Goal: Task Accomplishment & Management: Complete application form

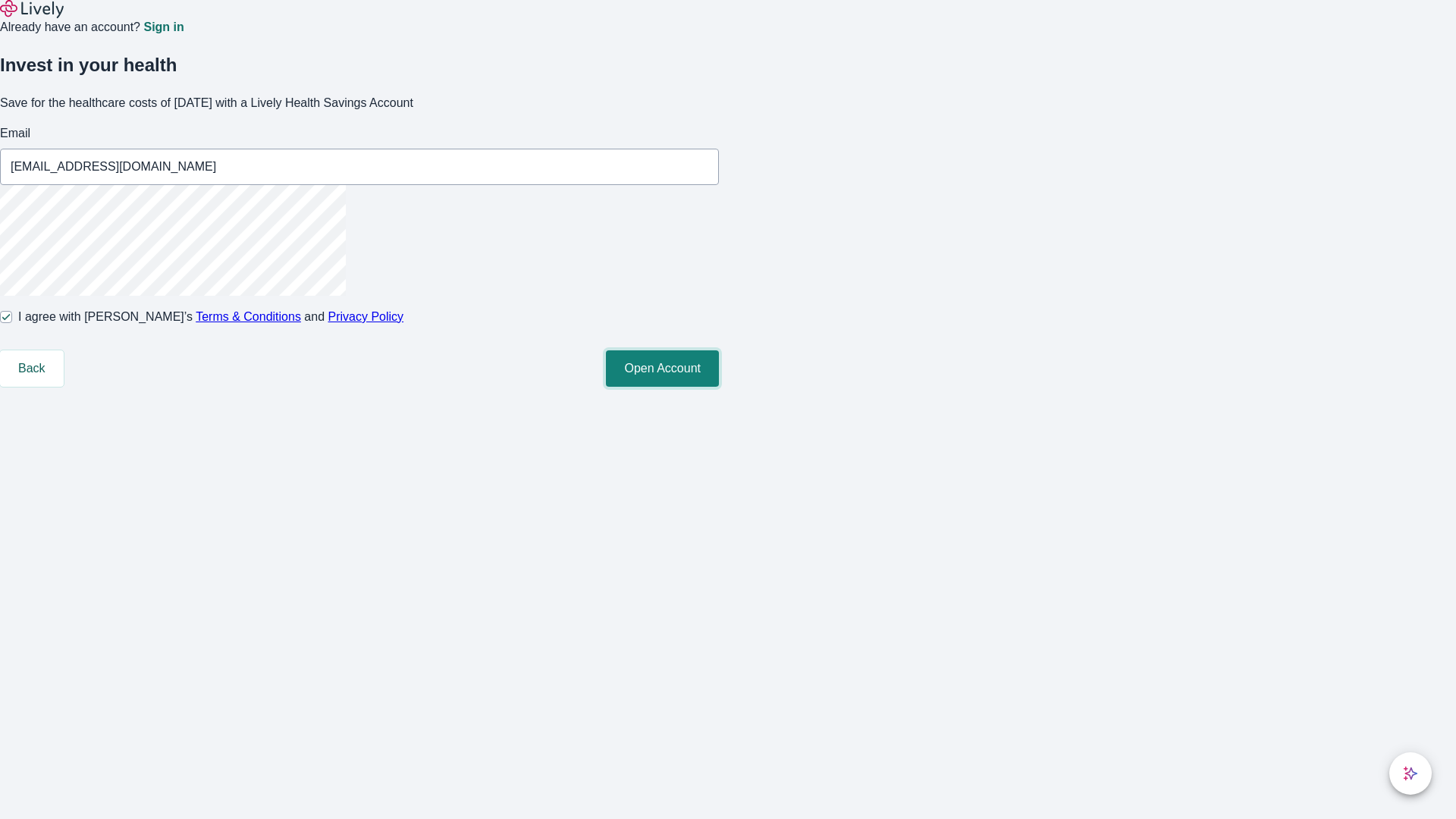
click at [719, 386] on button "Open Account" at bounding box center [662, 368] width 113 height 36
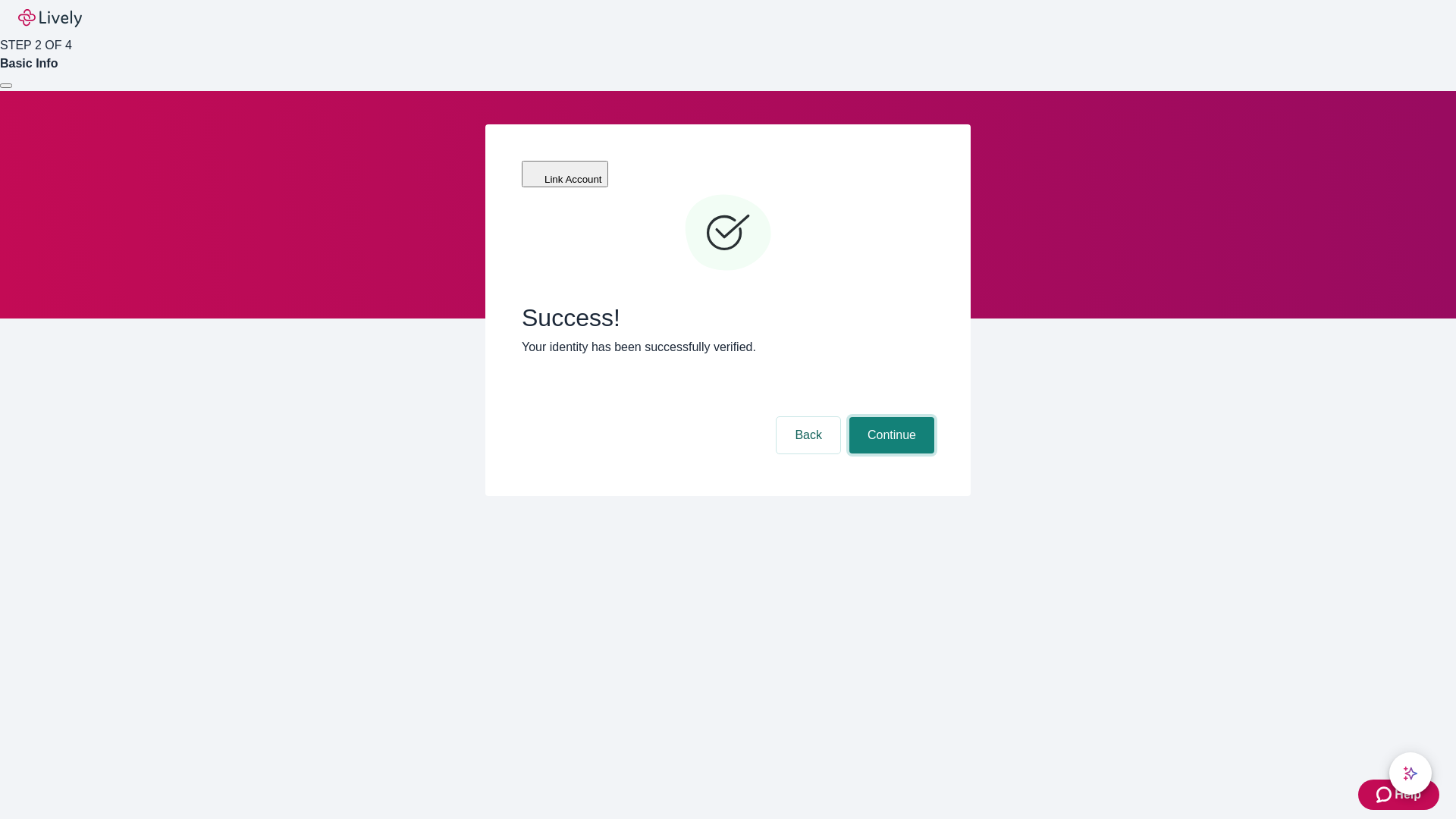
click at [890, 417] on button "Continue" at bounding box center [891, 435] width 85 height 36
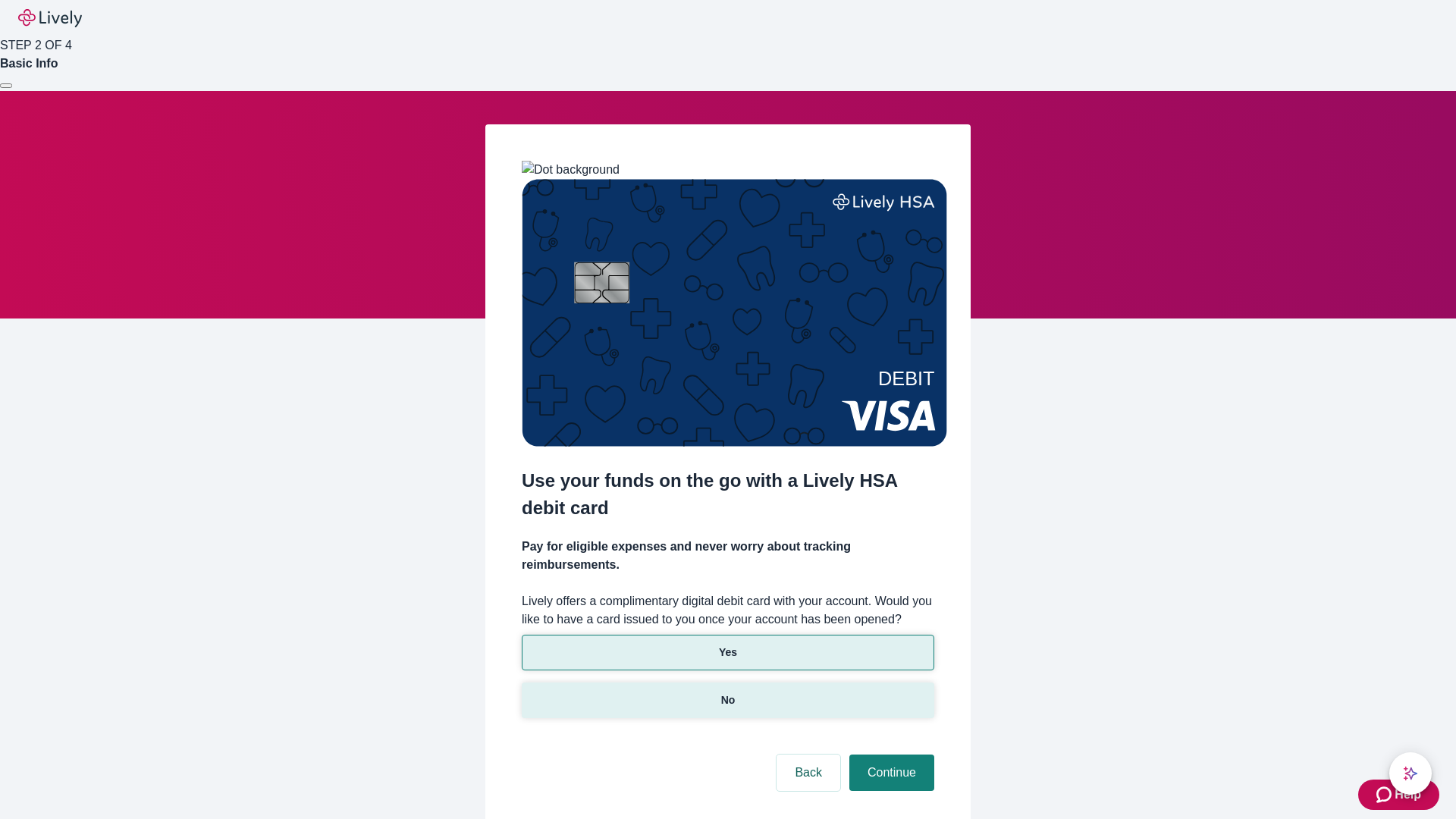
click at [727, 693] on p "No" at bounding box center [728, 700] width 15 height 16
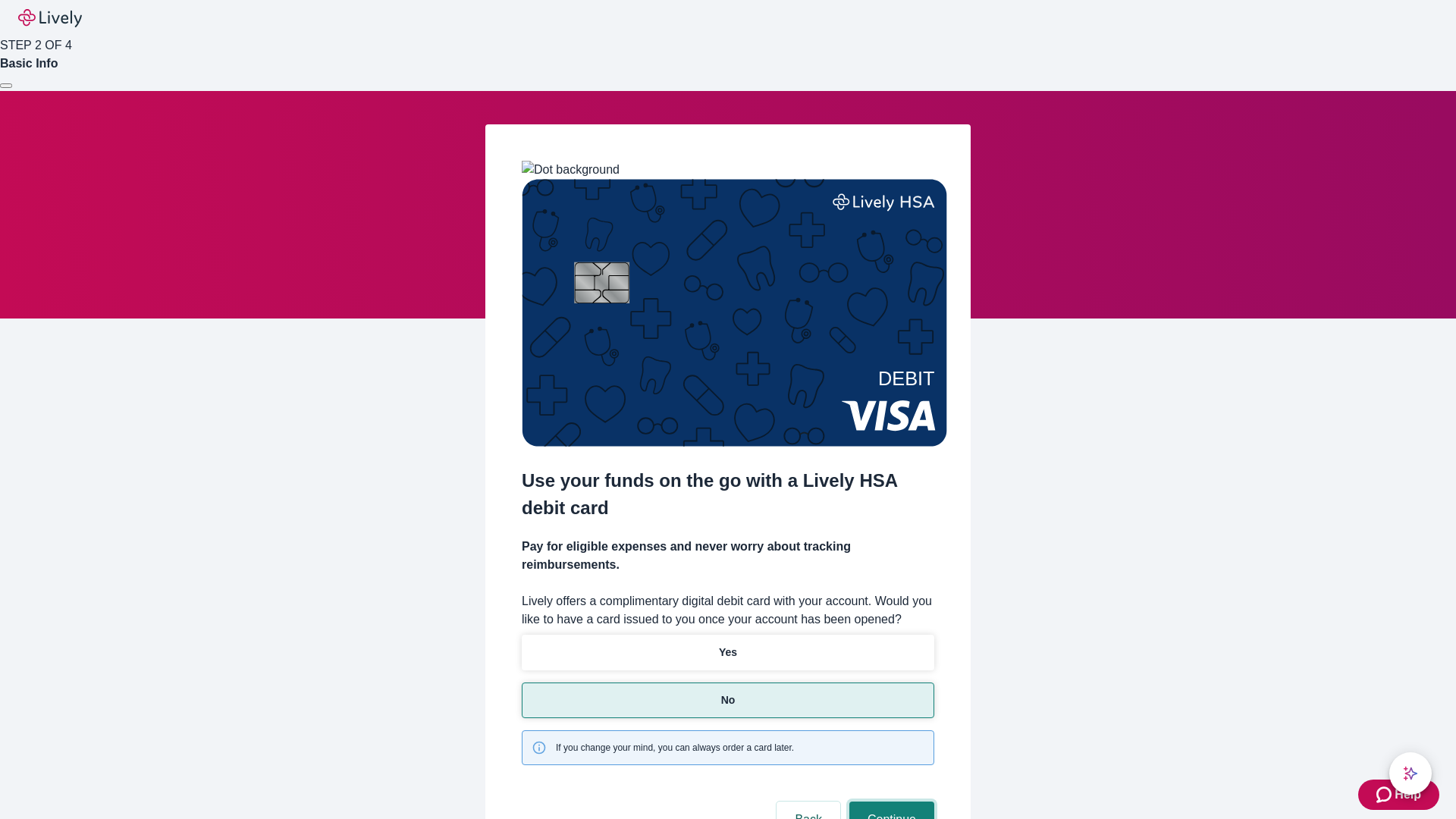
click at [890, 802] on button "Continue" at bounding box center [891, 820] width 85 height 36
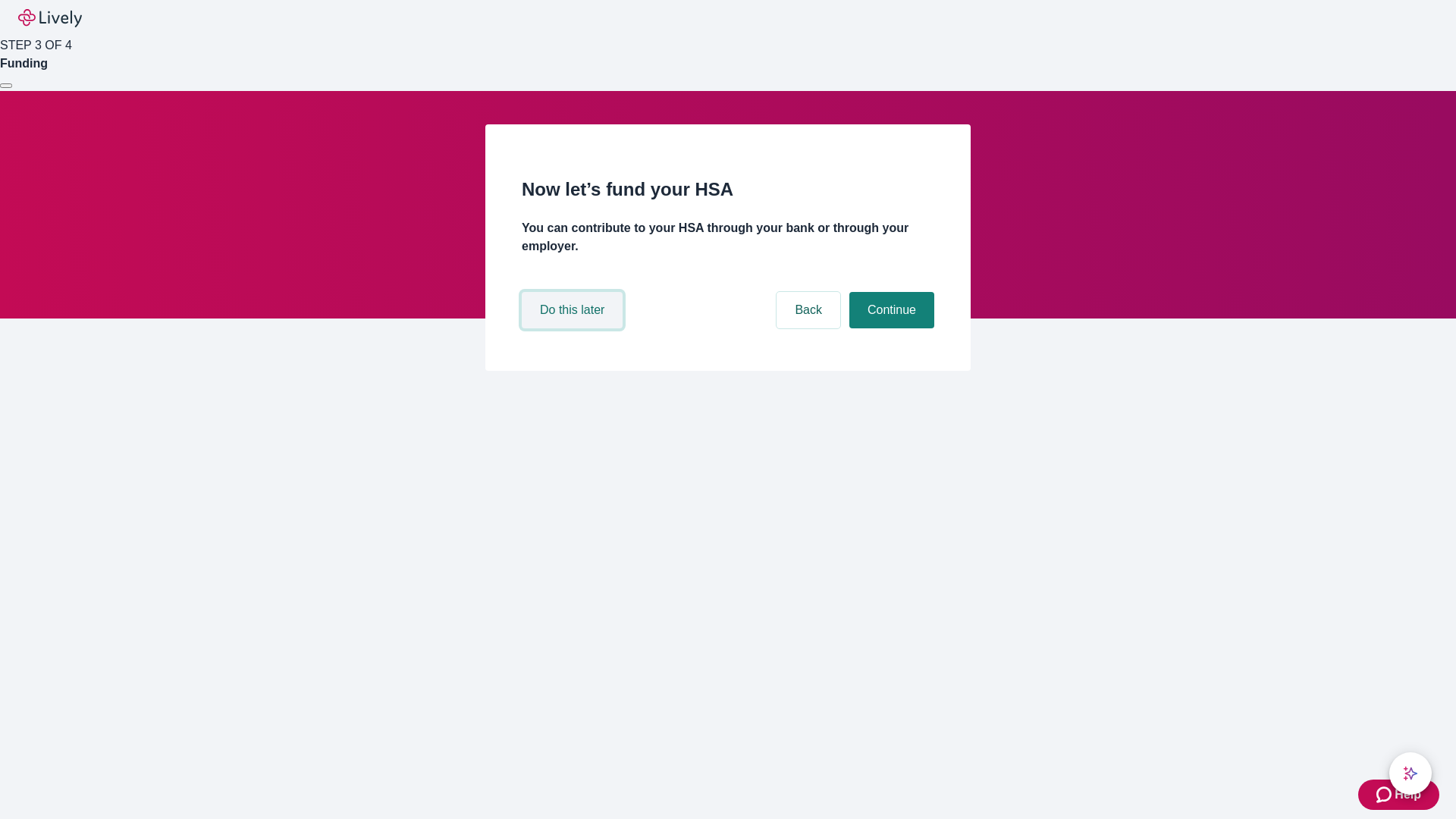
click at [574, 329] on button "Do this later" at bounding box center [571, 310] width 101 height 36
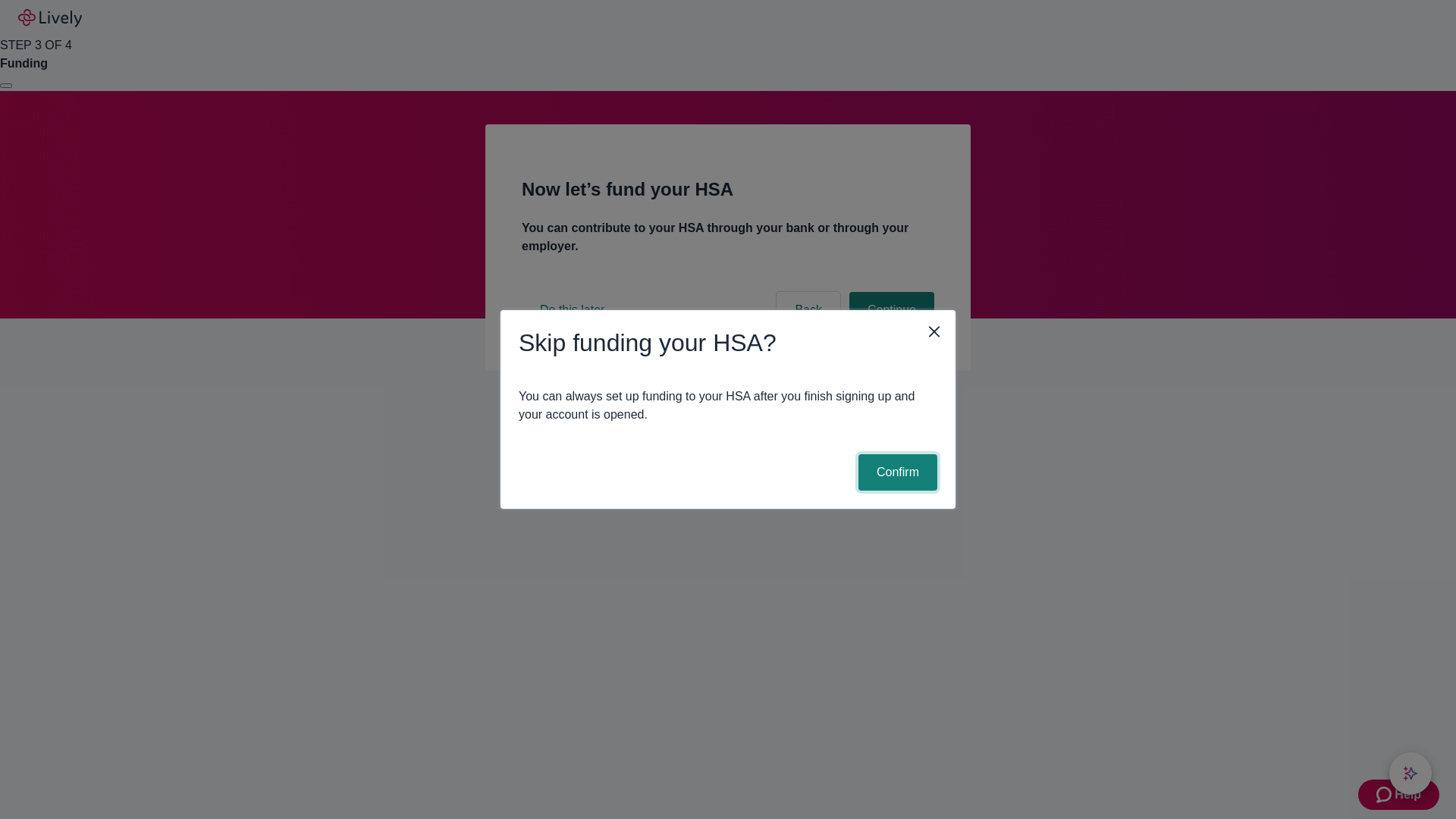
click at [896, 472] on button "Confirm" at bounding box center [898, 472] width 79 height 36
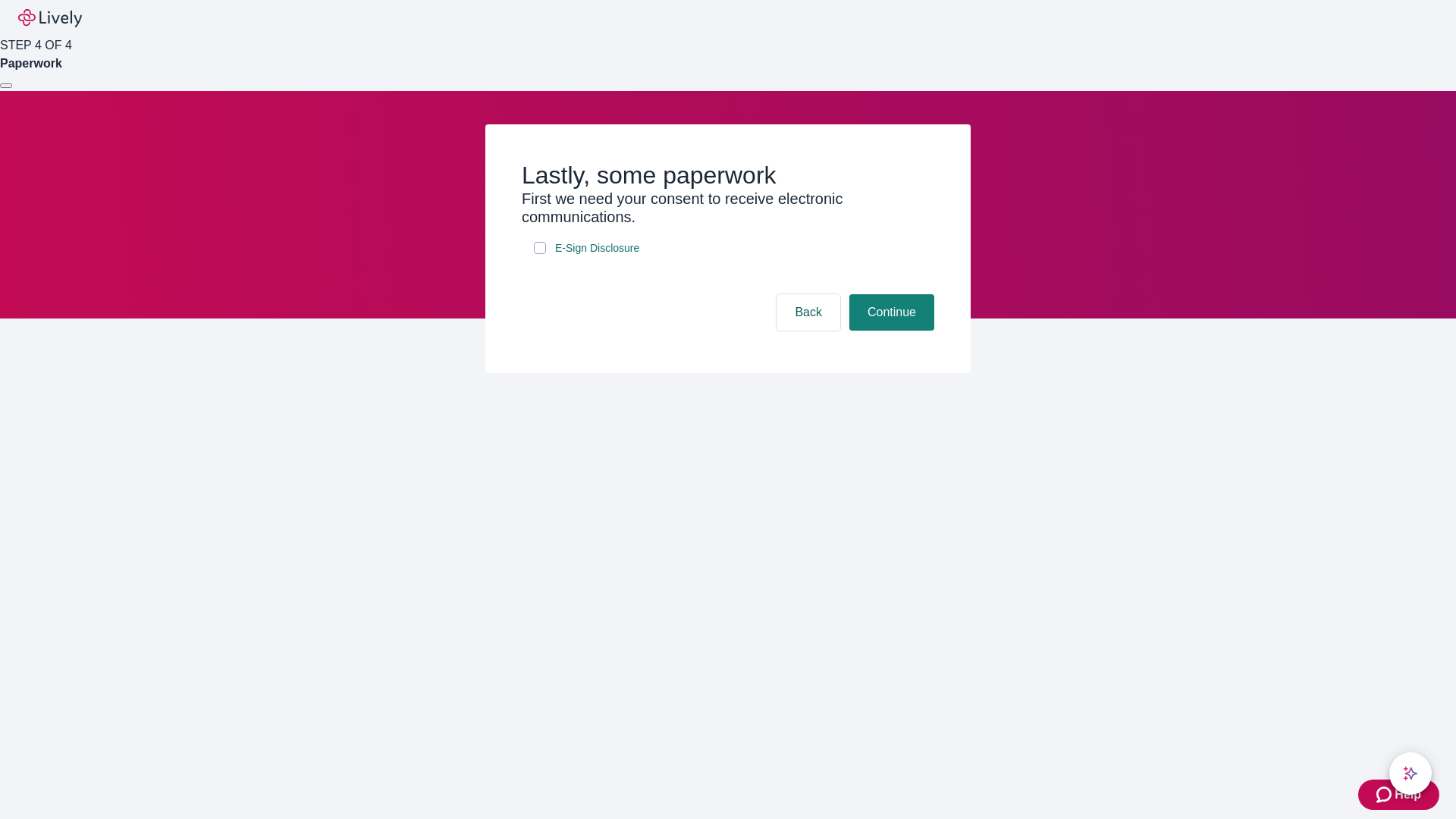
click at [540, 254] on input "E-Sign Disclosure" at bounding box center [540, 248] width 12 height 12
checkbox input "true"
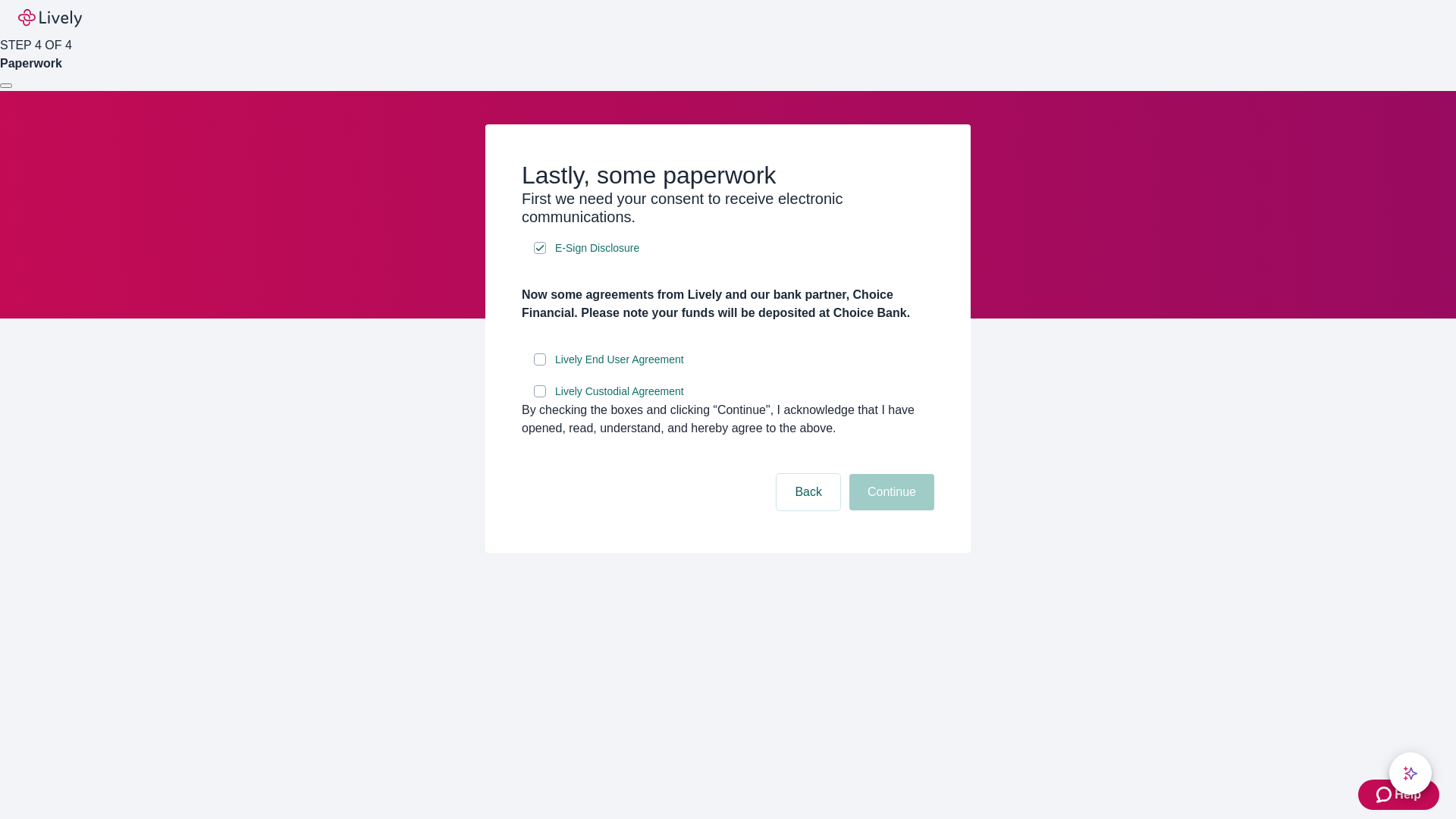
click at [540, 366] on input "Lively End User Agreement" at bounding box center [540, 360] width 12 height 12
checkbox input "true"
click at [540, 397] on input "Lively Custodial Agreement" at bounding box center [540, 391] width 12 height 12
checkbox input "true"
click at [890, 510] on button "Continue" at bounding box center [891, 492] width 85 height 36
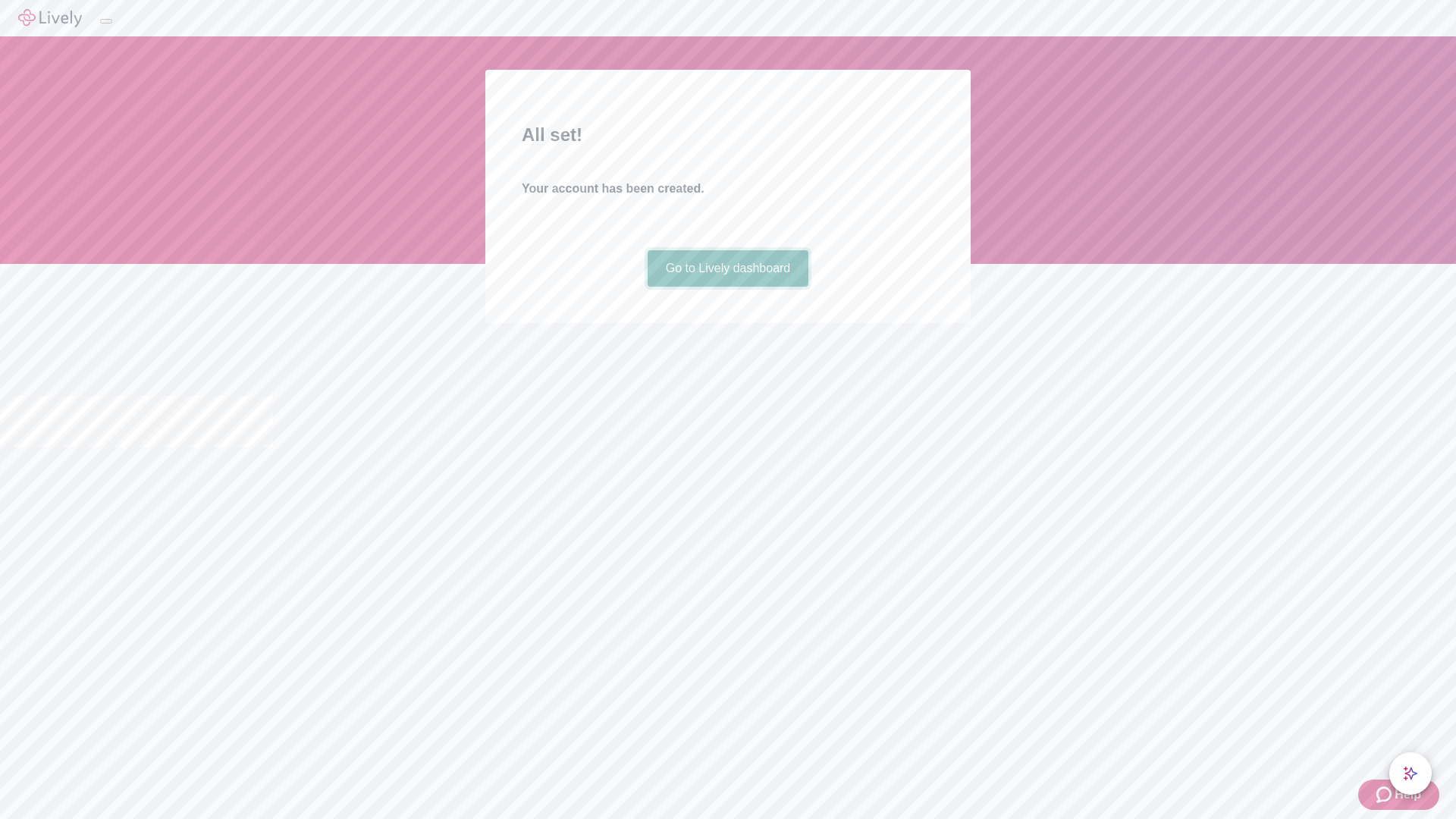
click at [727, 286] on link "Go to Lively dashboard" at bounding box center [729, 268] width 162 height 36
